Goal: Transaction & Acquisition: Purchase product/service

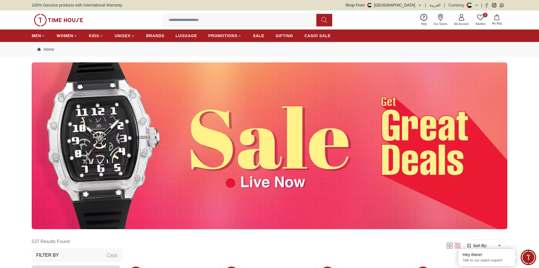
click at [172, 23] on input at bounding box center [242, 19] width 158 height 11
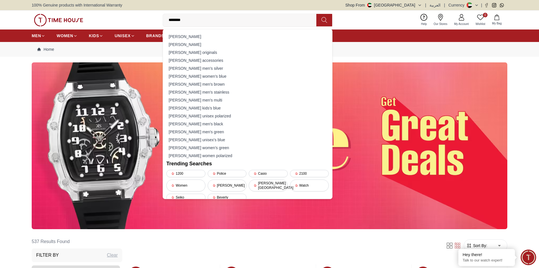
type input "*********"
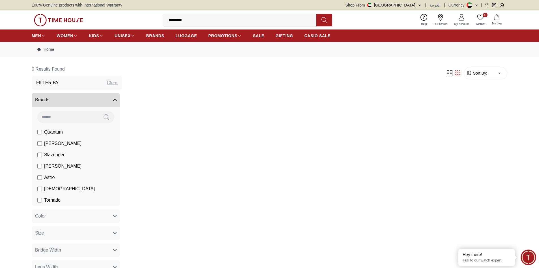
drag, startPoint x: 232, startPoint y: 20, endPoint x: 158, endPoint y: 21, distance: 73.9
click at [158, 21] on div "0 Wishlist My Bag ********* [PERSON_NAME] [PERSON_NAME] accessories [PERSON_NAM…" at bounding box center [270, 19] width 476 height 19
click at [104, 118] on icon at bounding box center [107, 117] width 6 height 7
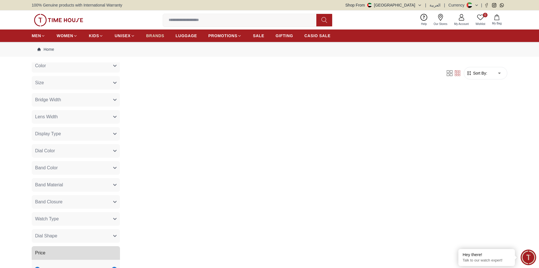
click at [153, 33] on span "BRANDS" at bounding box center [155, 36] width 18 height 6
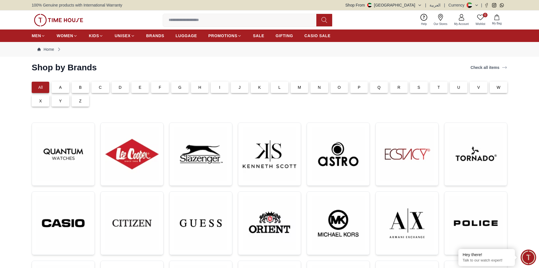
click at [276, 89] on div "L" at bounding box center [280, 87] width 18 height 11
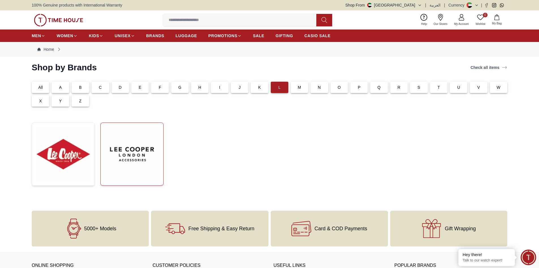
click at [140, 158] on img at bounding box center [132, 154] width 54 height 54
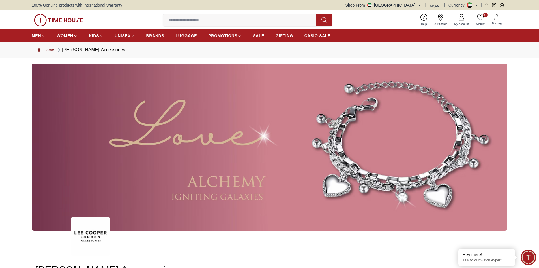
click at [49, 50] on link "Home" at bounding box center [45, 50] width 17 height 6
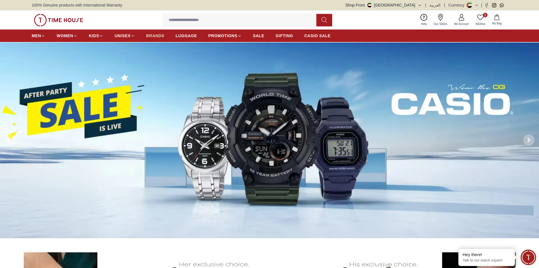
click at [155, 35] on span "BRANDS" at bounding box center [155, 36] width 18 height 6
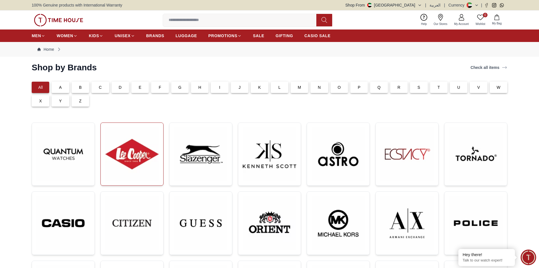
click at [144, 151] on img at bounding box center [132, 154] width 54 height 54
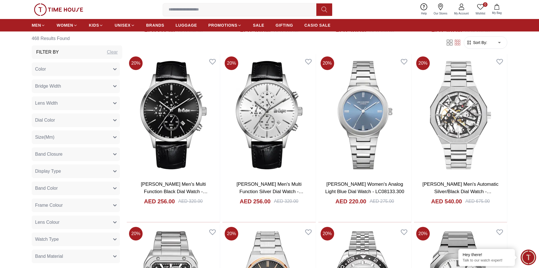
scroll to position [651, 0]
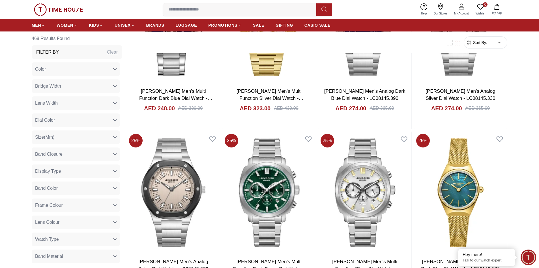
scroll to position [2661, 0]
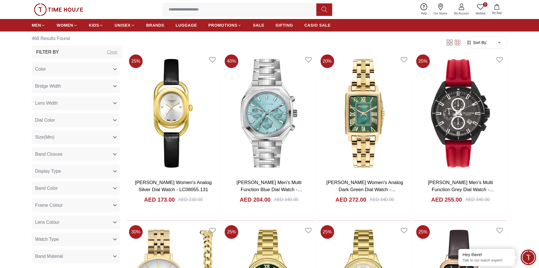
scroll to position [2010, 0]
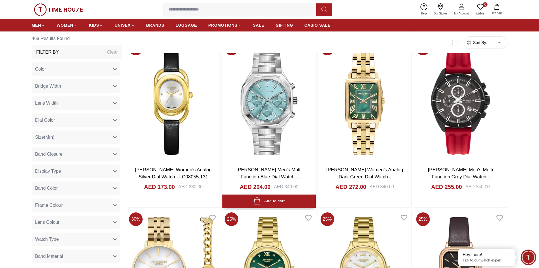
click at [265, 110] on img at bounding box center [269, 100] width 93 height 122
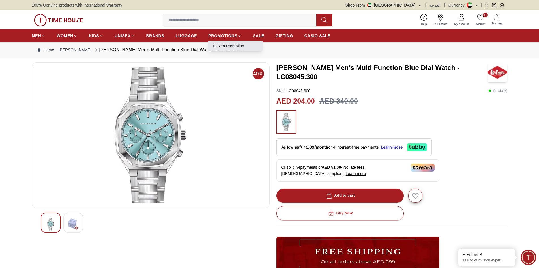
click at [226, 48] on link "Citizen Promotion" at bounding box center [235, 46] width 45 height 6
